Goal: Task Accomplishment & Management: Use online tool/utility

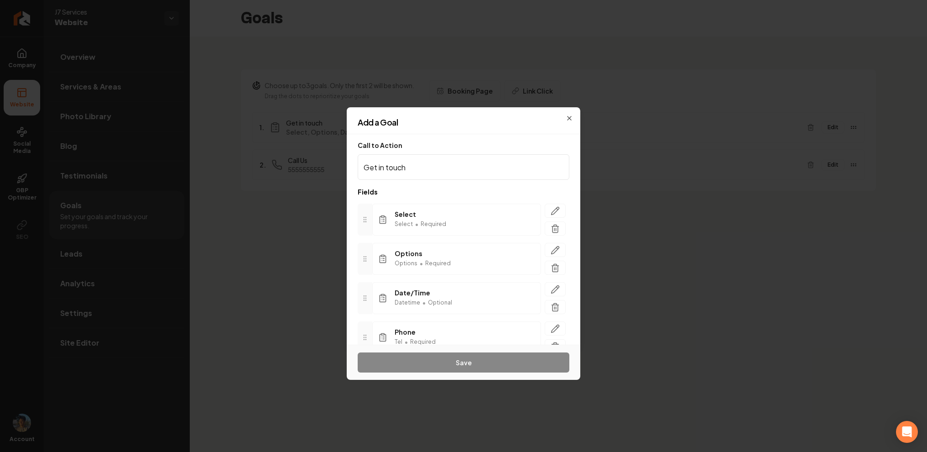
scroll to position [43, 0]
click at [570, 115] on icon "button" at bounding box center [569, 118] width 7 height 7
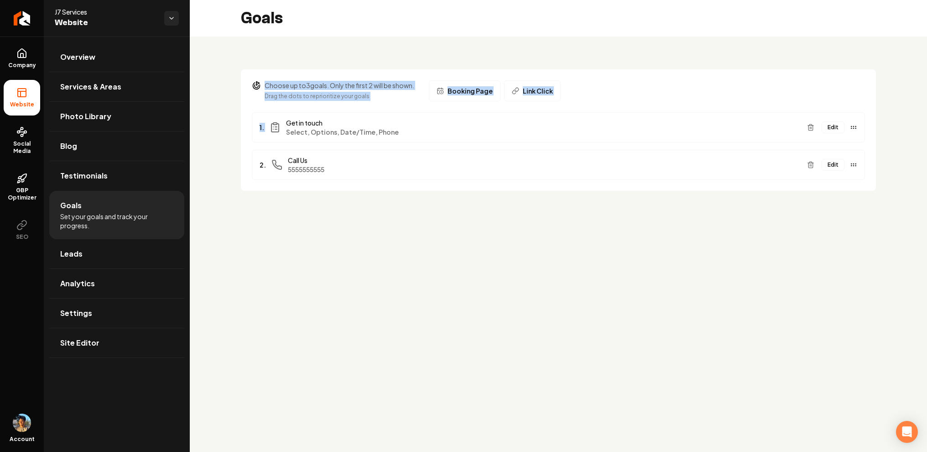
drag, startPoint x: 262, startPoint y: 80, endPoint x: 408, endPoint y: 110, distance: 149.1
click at [404, 110] on section "Choose up to 3 goals. Only the first 2 will be shown. Drag the dots to repriori…" at bounding box center [558, 129] width 635 height 121
click at [324, 90] on div "Choose up to 3 goals. Only the first 2 will be shown. Drag the dots to repriori…" at bounding box center [340, 91] width 150 height 20
click at [840, 130] on button "Edit" at bounding box center [833, 127] width 23 height 12
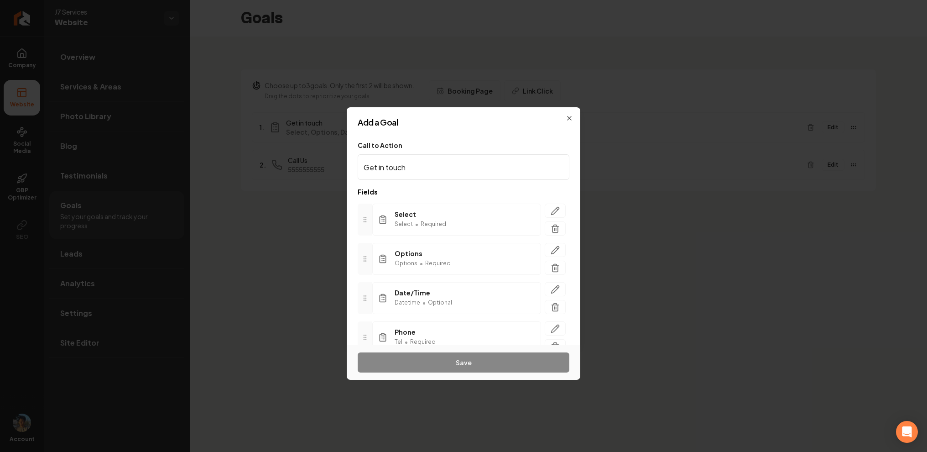
click at [525, 126] on div "Add a Goal" at bounding box center [464, 126] width 234 height 16
click at [571, 118] on div "Add a Goal" at bounding box center [464, 126] width 234 height 16
click at [570, 120] on div "Add a Goal" at bounding box center [464, 126] width 234 height 16
click at [565, 119] on h2 "Add a Goal" at bounding box center [464, 122] width 212 height 8
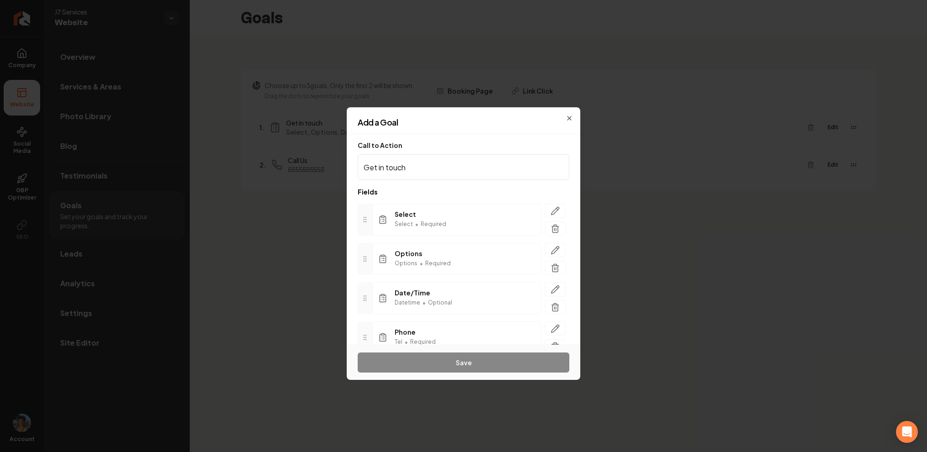
click at [572, 119] on div "Add a Goal" at bounding box center [464, 126] width 234 height 16
click at [568, 115] on icon "button" at bounding box center [569, 118] width 7 height 7
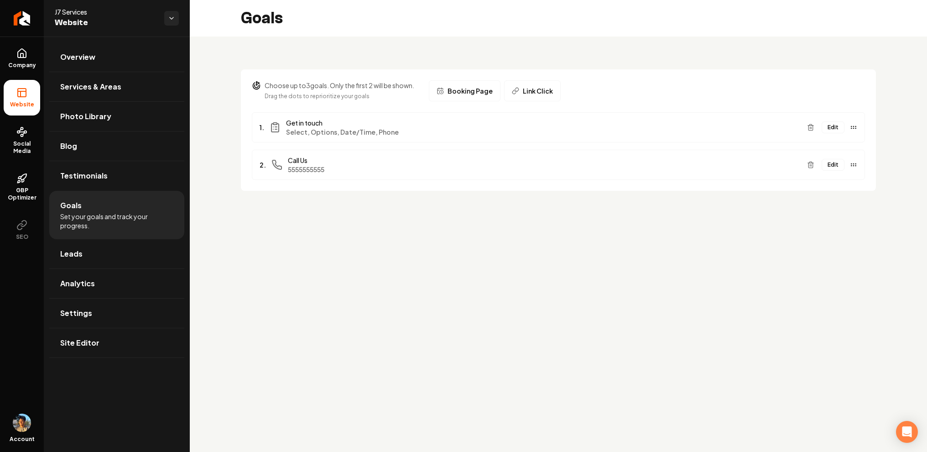
click at [394, 226] on main "Goals Choose up to 3 goals. Only the first 2 will be shown. Drag the dots to re…" at bounding box center [558, 226] width 737 height 452
click at [810, 128] on line "Main content area" at bounding box center [810, 128] width 0 height 2
click at [840, 128] on button "Edit" at bounding box center [833, 127] width 23 height 12
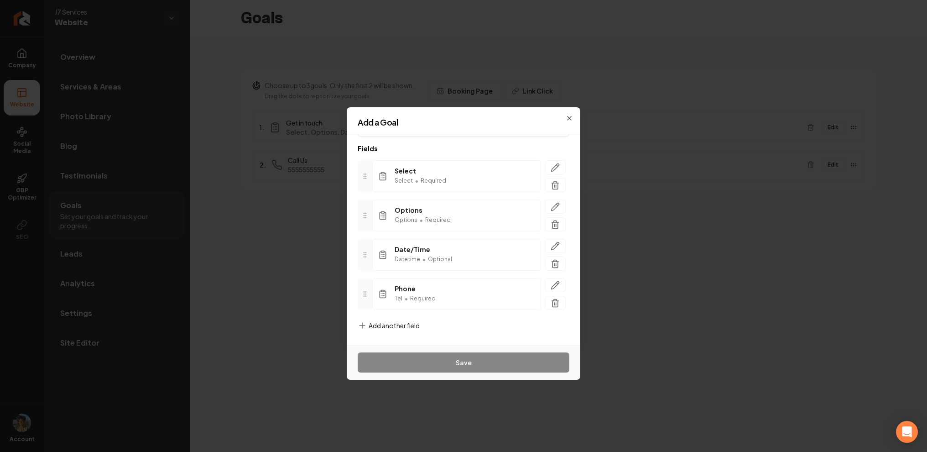
click at [386, 327] on span "Add another field" at bounding box center [394, 325] width 51 height 9
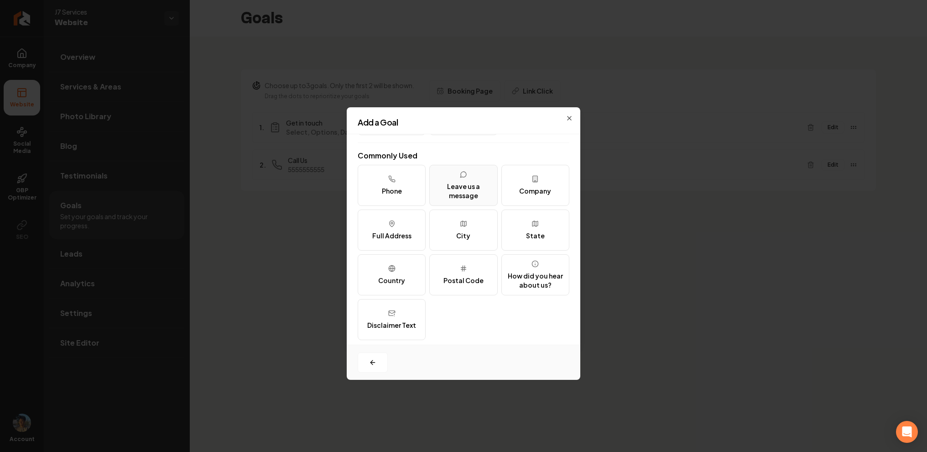
scroll to position [0, 0]
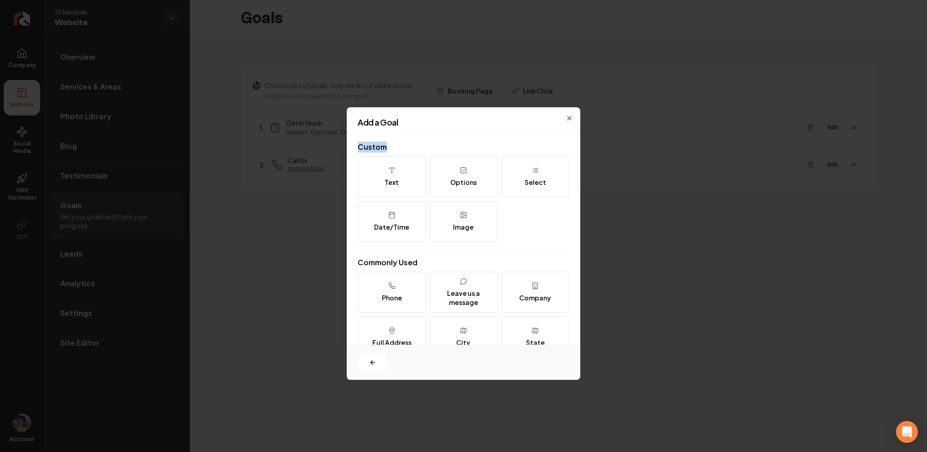
drag, startPoint x: 355, startPoint y: 148, endPoint x: 401, endPoint y: 148, distance: 46.5
click at [401, 148] on div "Custom Text Options Select Date/Time Image Commonly Used Phone Leave us a messa…" at bounding box center [464, 239] width 234 height 210
drag, startPoint x: 355, startPoint y: 262, endPoint x: 433, endPoint y: 262, distance: 78.5
click at [433, 262] on div "Custom Text Options Select Date/Time Image Commonly Used Phone Leave us a messa…" at bounding box center [464, 239] width 234 height 210
click at [527, 191] on button "Select" at bounding box center [535, 176] width 68 height 41
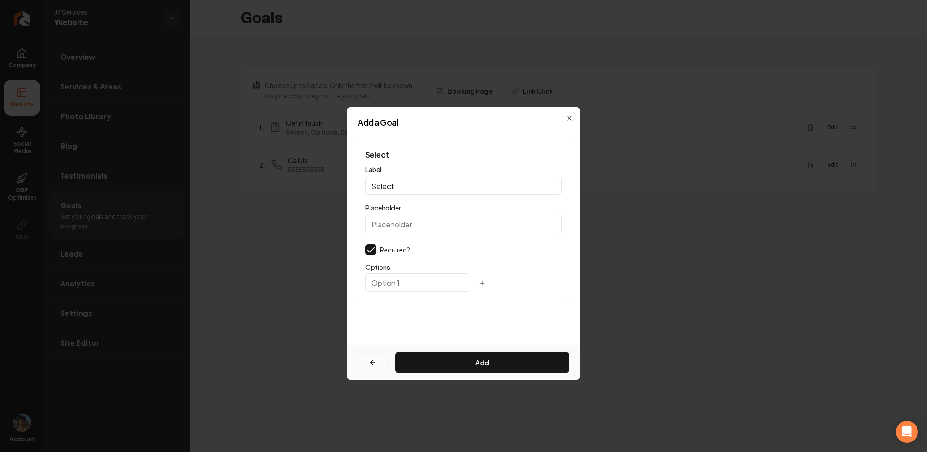
click at [370, 364] on icon "button" at bounding box center [372, 362] width 7 height 7
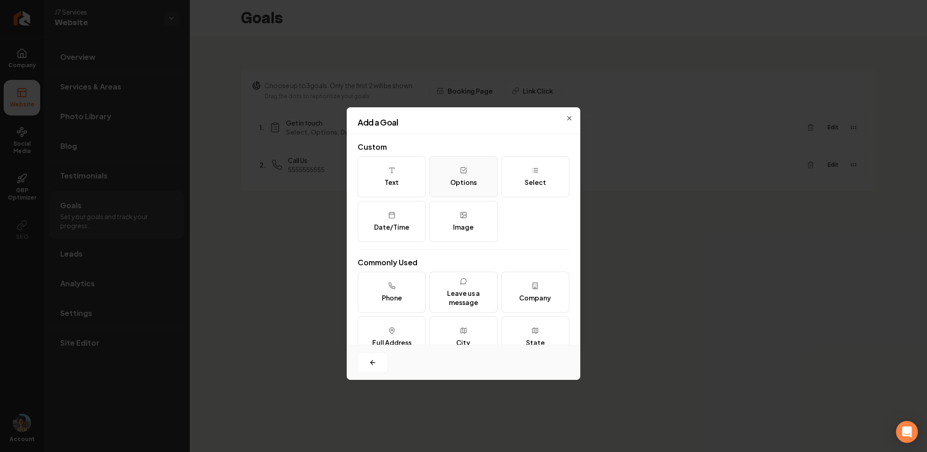
click at [467, 177] on div "Options" at bounding box center [463, 181] width 26 height 9
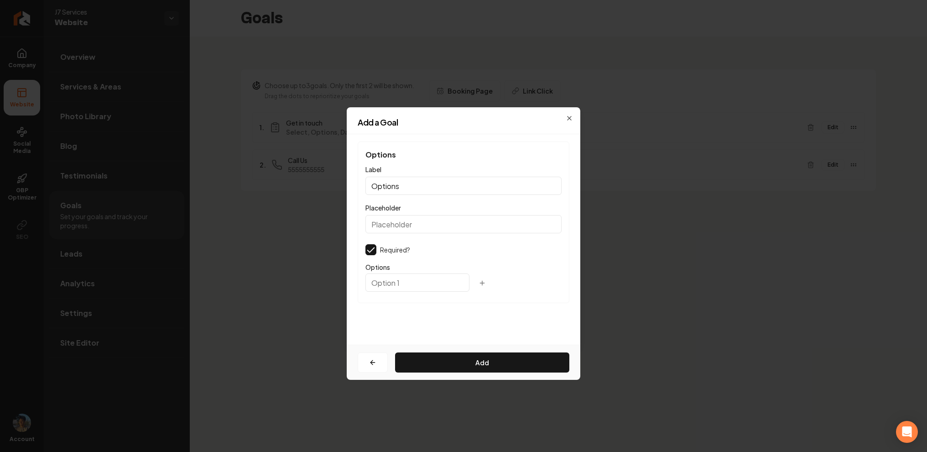
click at [479, 280] on icon "button" at bounding box center [482, 282] width 7 height 7
click at [373, 359] on icon "button" at bounding box center [372, 362] width 7 height 7
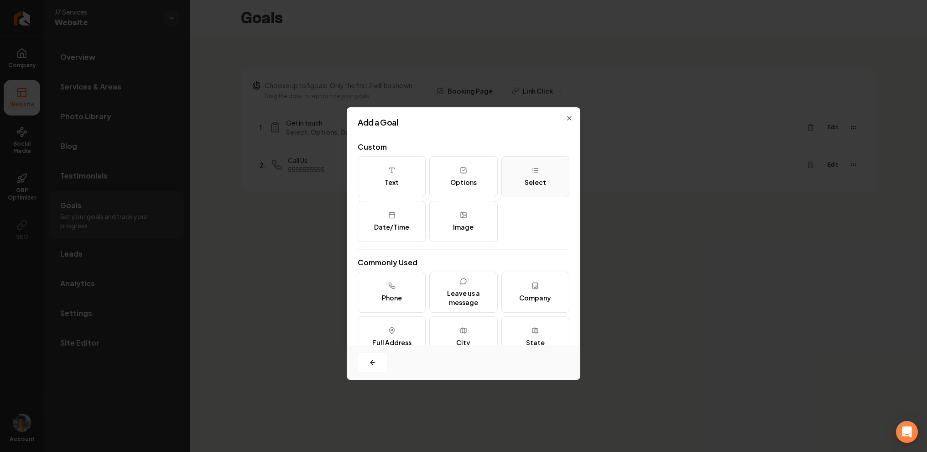
click at [542, 188] on button "Select" at bounding box center [535, 176] width 68 height 41
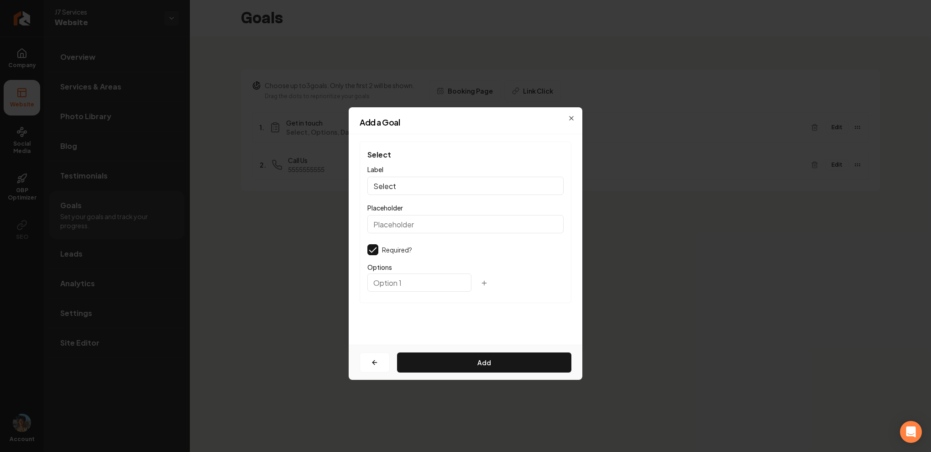
click at [566, 115] on div "Add a Goal Select Label Select Placeholder Required? Options Add Close" at bounding box center [466, 225] width 234 height 237
click at [571, 115] on icon "button" at bounding box center [571, 118] width 7 height 7
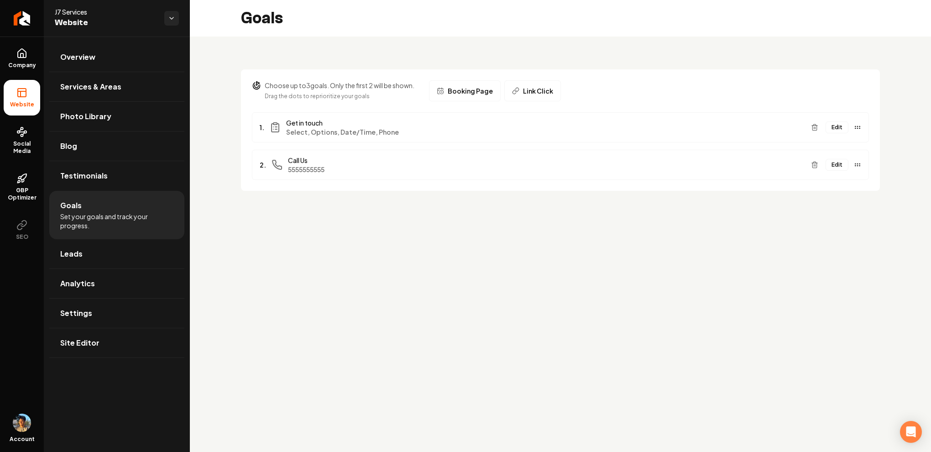
click at [831, 123] on button "Edit" at bounding box center [836, 127] width 23 height 12
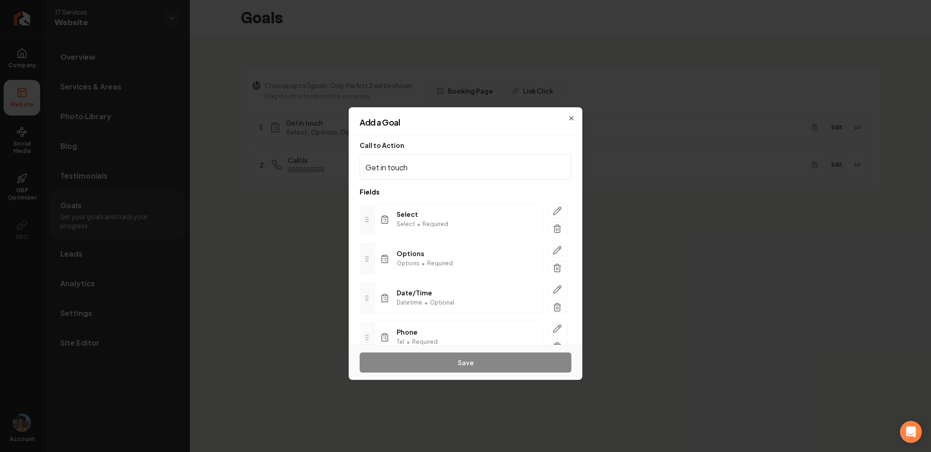
click at [568, 118] on h2 "Add a Goal" at bounding box center [466, 122] width 212 height 8
click at [572, 117] on icon "button" at bounding box center [571, 118] width 4 height 4
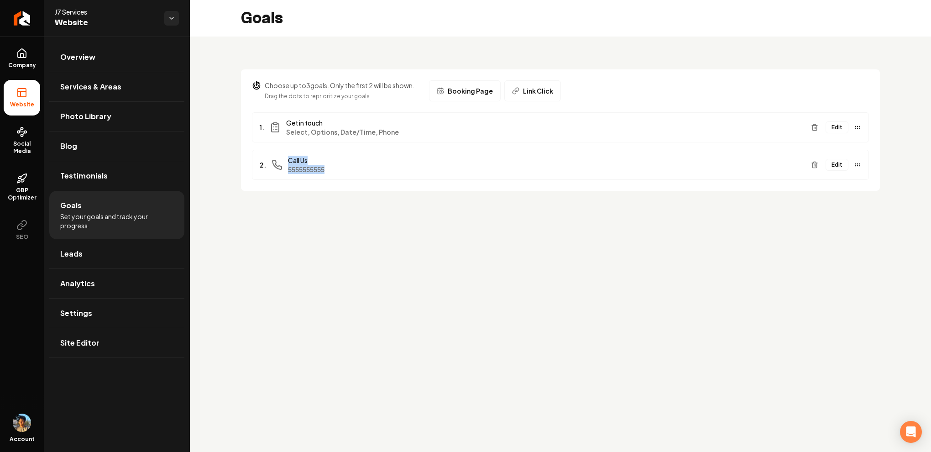
drag, startPoint x: 240, startPoint y: 224, endPoint x: 597, endPoint y: 418, distance: 406.1
click at [597, 418] on main "Goals Choose up to 3 goals. Only the first 2 will be shown. Drag the dots to re…" at bounding box center [560, 226] width 741 height 452
click at [318, 325] on main "Goals Choose up to 3 goals. Only the first 2 will be shown. Drag the dots to re…" at bounding box center [560, 226] width 741 height 452
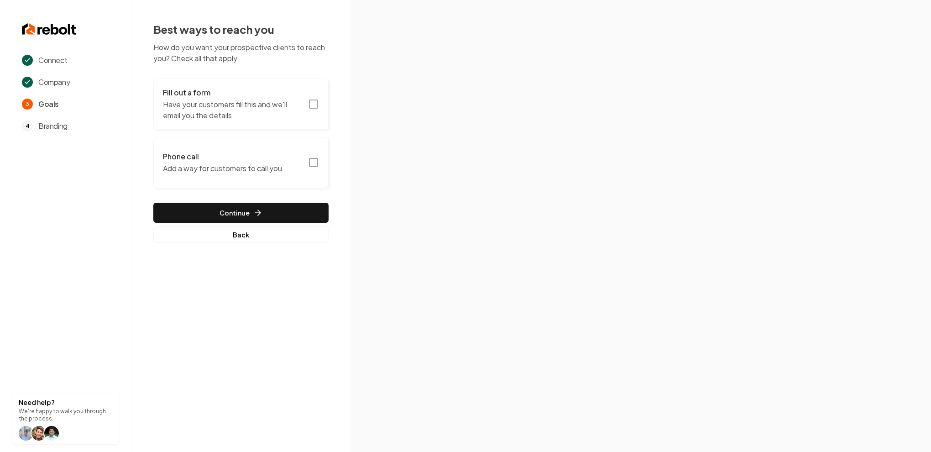
click at [250, 94] on h3 "Fill out a form" at bounding box center [233, 92] width 140 height 11
